Goal: Find specific page/section: Find specific page/section

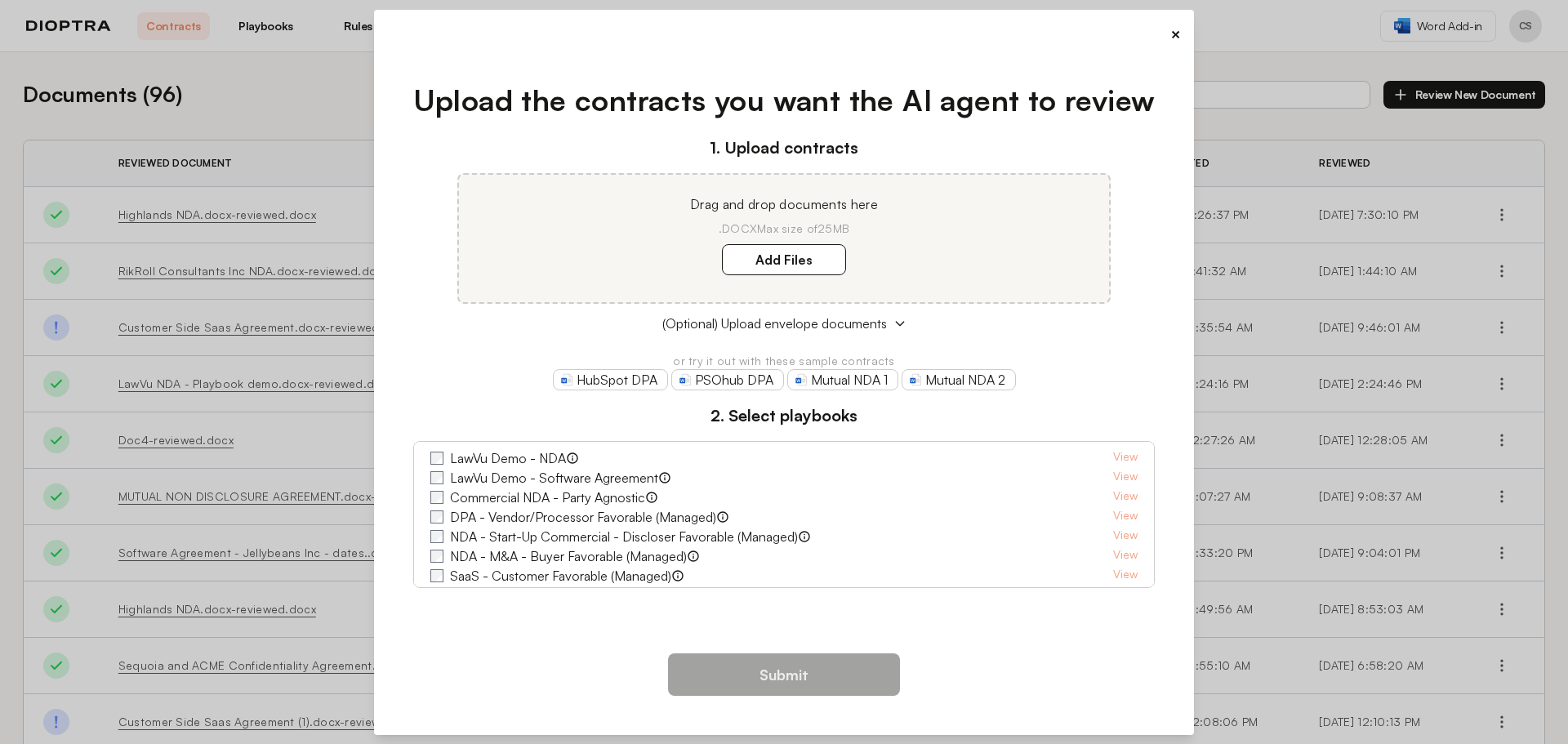
click at [1174, 35] on button "×" at bounding box center [1176, 34] width 11 height 23
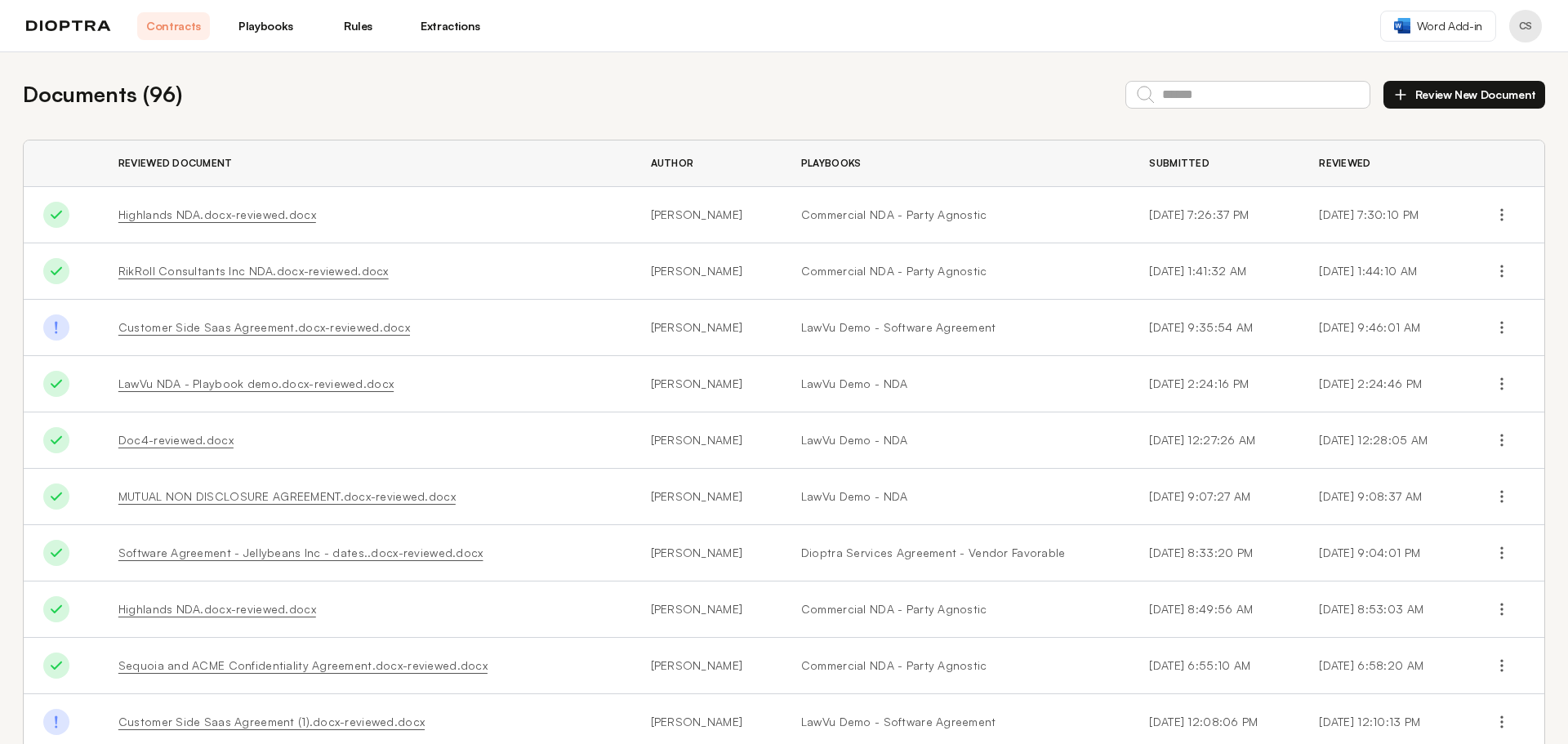
click at [1521, 29] on button "Profile menu" at bounding box center [1525, 26] width 33 height 33
click at [835, 90] on div "Documents ( 96 ) Review New Document" at bounding box center [784, 94] width 1522 height 32
click at [1521, 23] on button "Profile menu" at bounding box center [1525, 26] width 33 height 33
click at [1443, 62] on button "Profile" at bounding box center [1464, 68] width 156 height 30
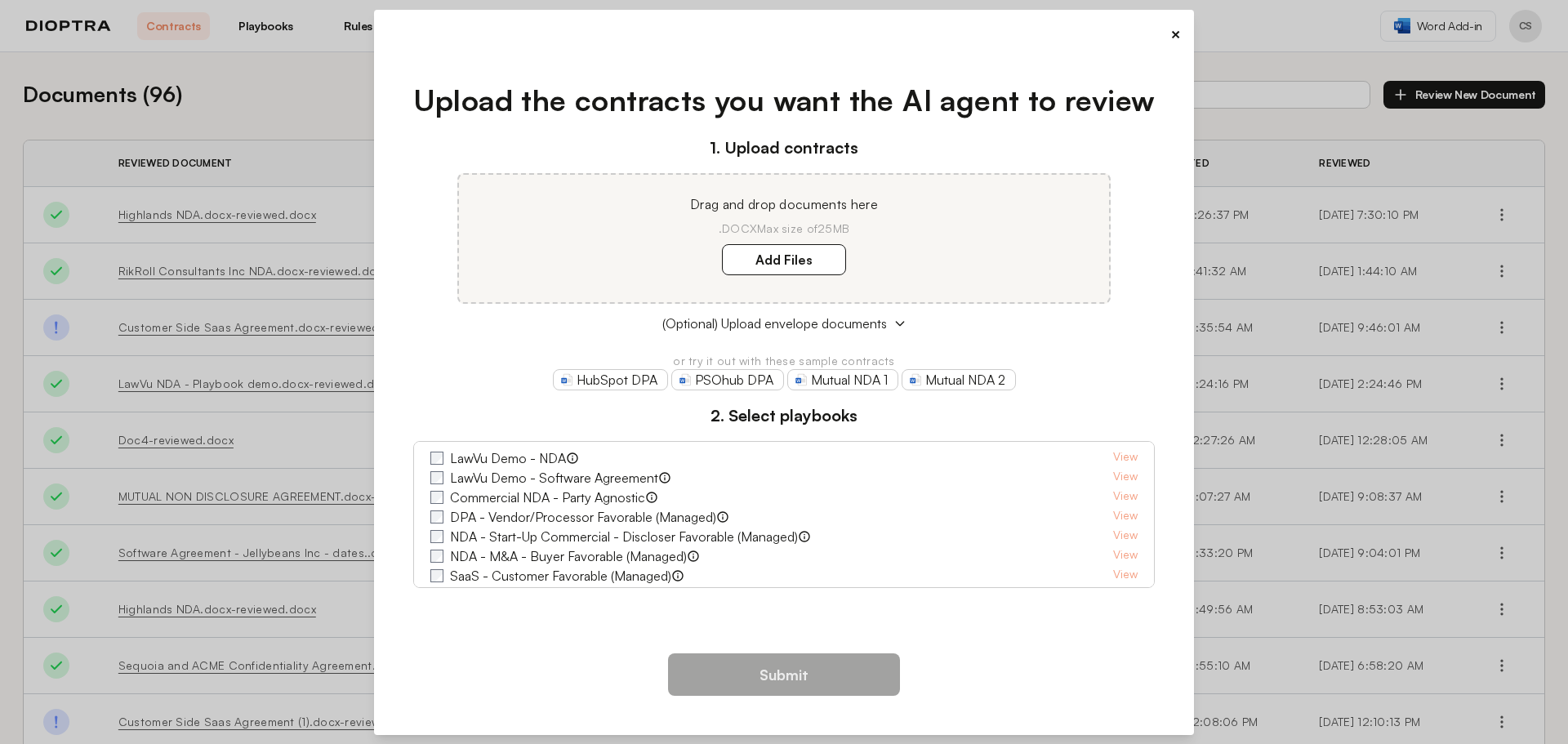
click at [1176, 31] on button "×" at bounding box center [1176, 34] width 11 height 23
